Goal: Transaction & Acquisition: Purchase product/service

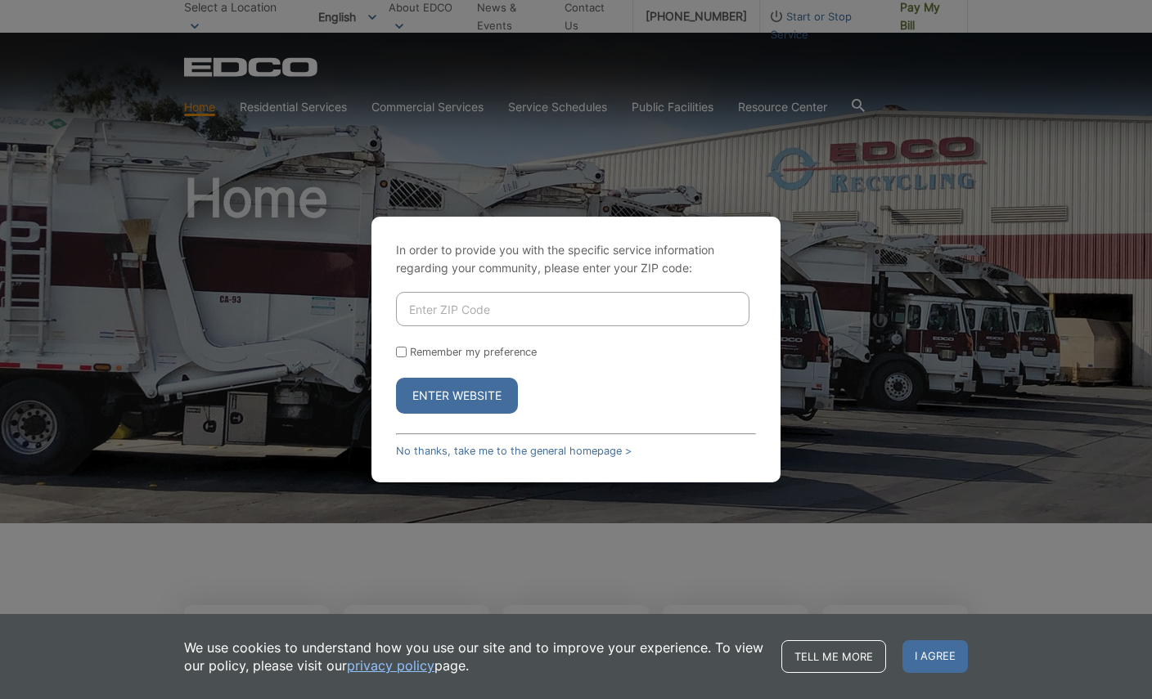
click at [438, 311] on input "Enter ZIP Code" at bounding box center [572, 309] width 353 height 34
type input "92025"
click at [436, 393] on button "Enter Website" at bounding box center [457, 396] width 122 height 36
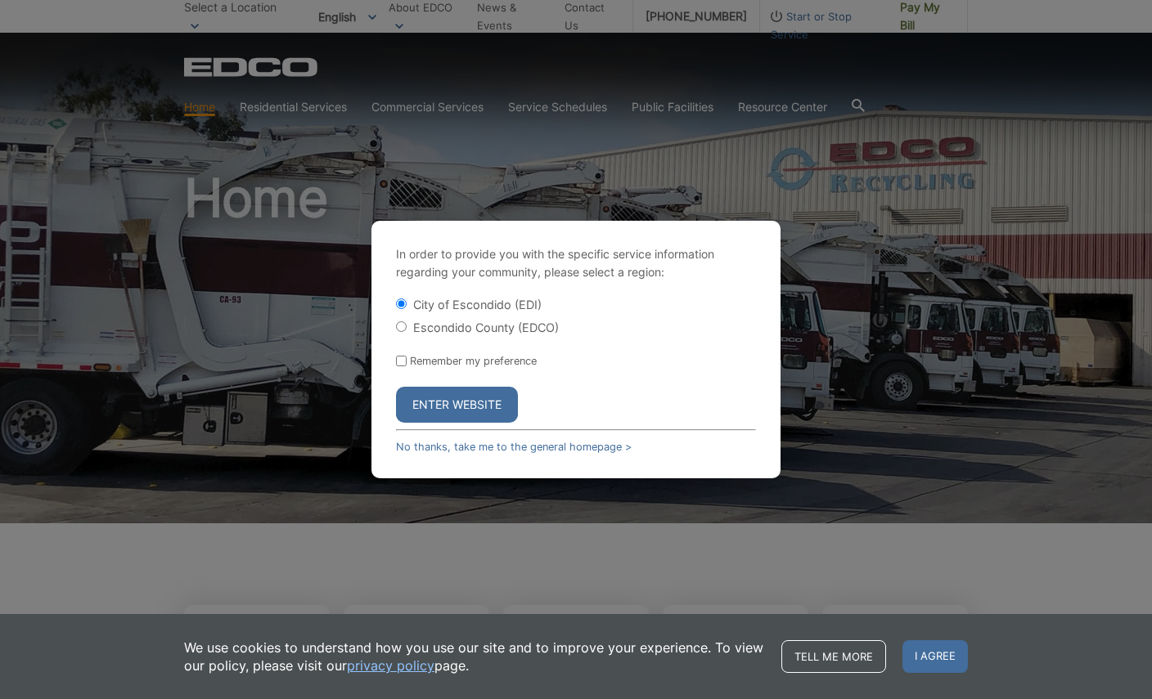
click at [399, 327] on input "Escondido County (EDCO)" at bounding box center [401, 326] width 11 height 11
radio input "true"
click at [451, 399] on button "Enter Website" at bounding box center [457, 405] width 122 height 36
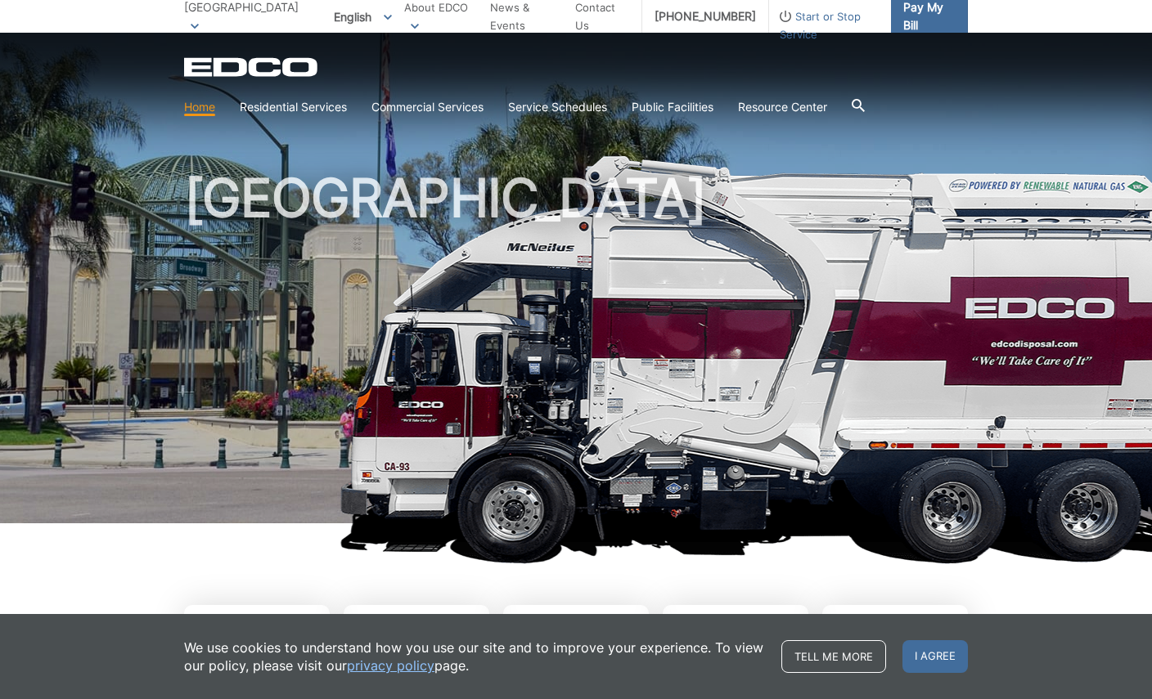
click at [892, 16] on link "Pay My Bill" at bounding box center [929, 16] width 77 height 33
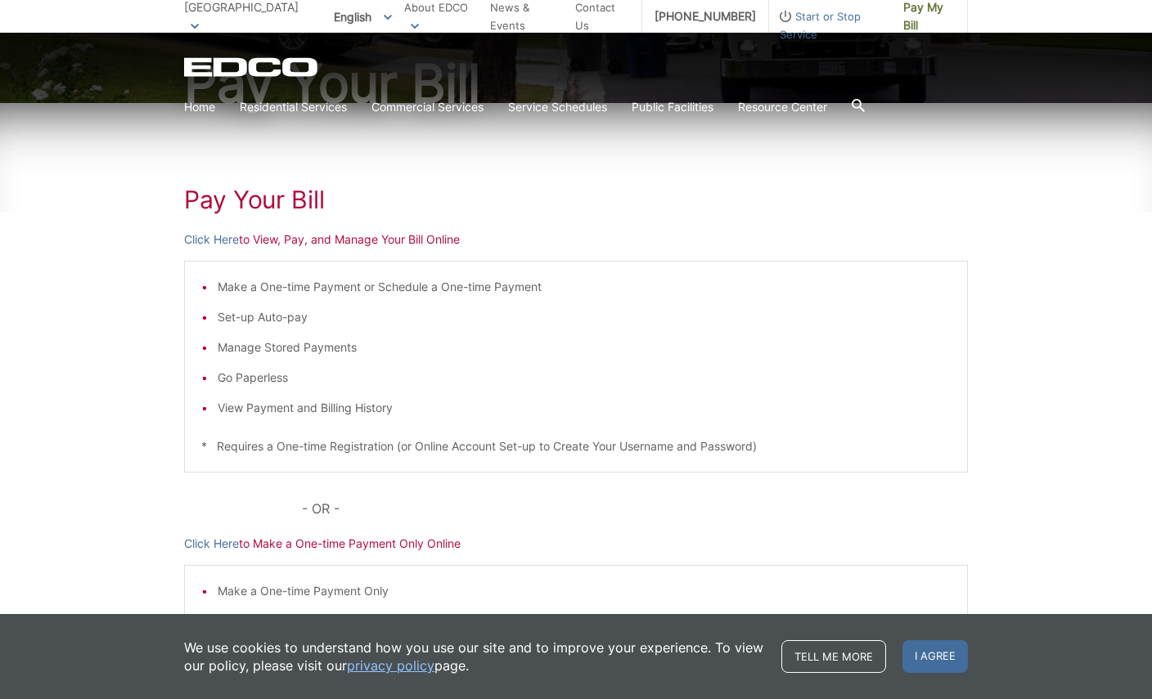
scroll to position [190, 0]
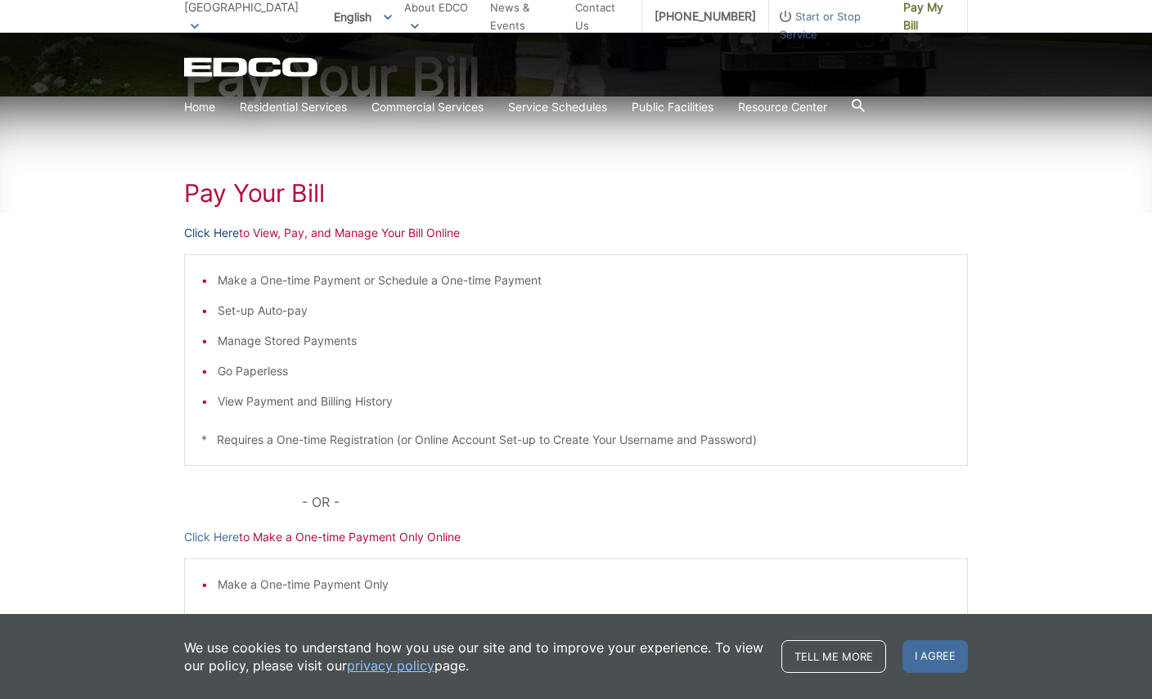
click at [196, 233] on link "Click Here" at bounding box center [211, 233] width 55 height 18
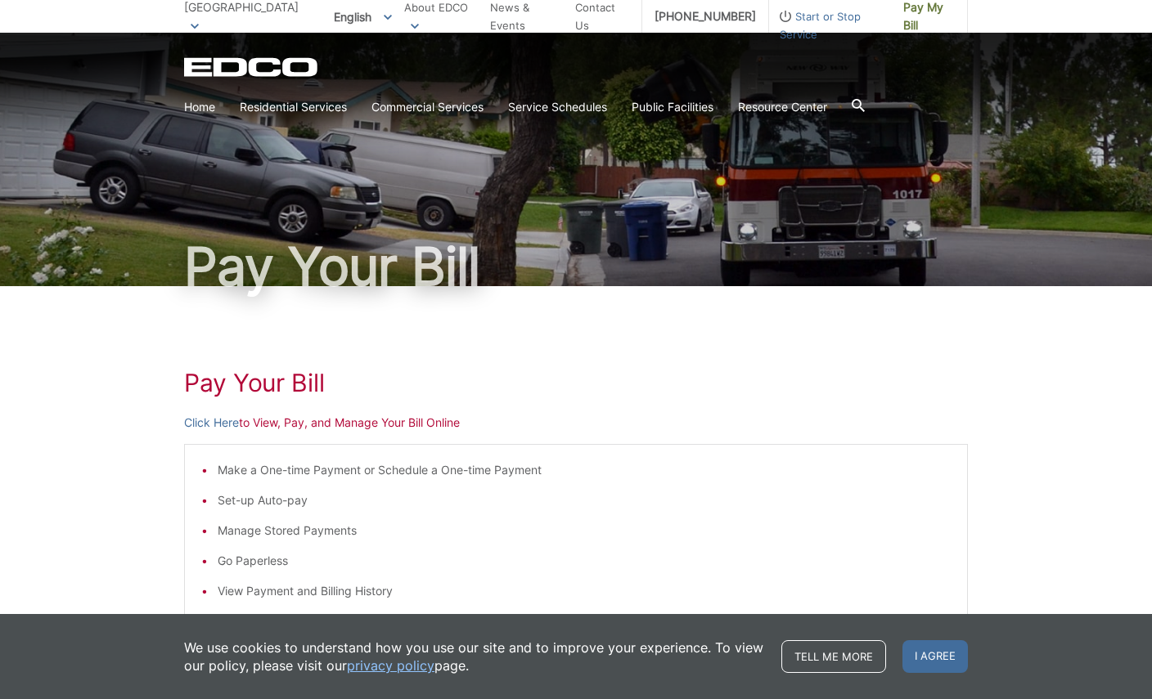
scroll to position [0, 0]
